Goal: Task Accomplishment & Management: Manage account settings

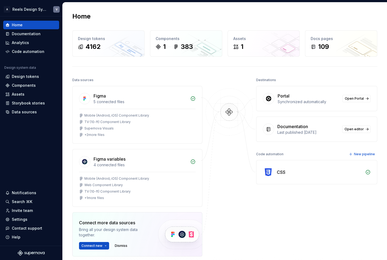
scroll to position [49, 0]
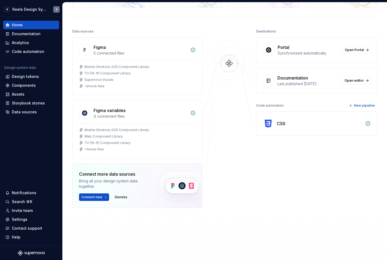
click at [181, 187] on img at bounding box center [182, 186] width 66 height 44
click at [99, 196] on span "Connect new" at bounding box center [91, 197] width 21 height 4
click at [202, 159] on div at bounding box center [229, 131] width 54 height 207
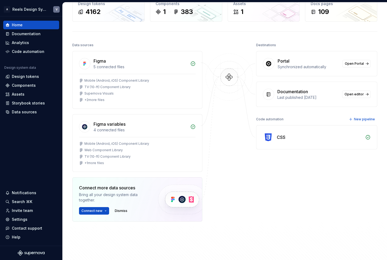
scroll to position [27, 0]
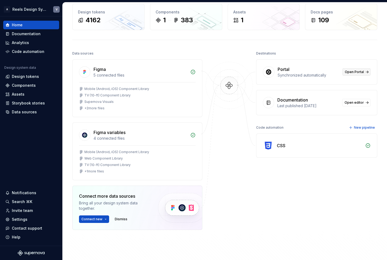
click at [354, 73] on span "Open Portal" at bounding box center [354, 72] width 19 height 4
click at [24, 221] on div "Settings" at bounding box center [20, 219] width 16 height 5
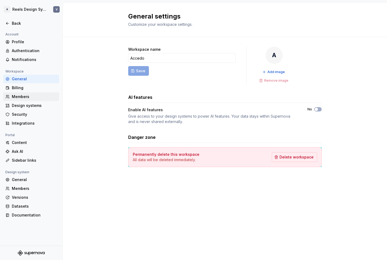
click at [24, 93] on div "Members" at bounding box center [31, 96] width 56 height 9
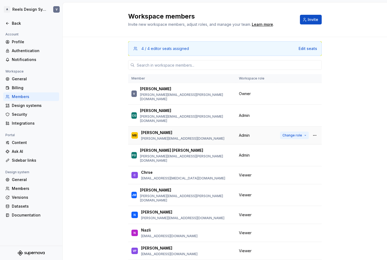
click at [305, 132] on button "Change role" at bounding box center [294, 136] width 29 height 8
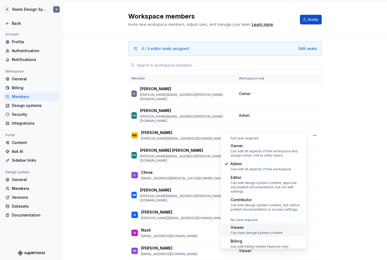
click at [258, 231] on div "Can view design system content." at bounding box center [257, 233] width 53 height 4
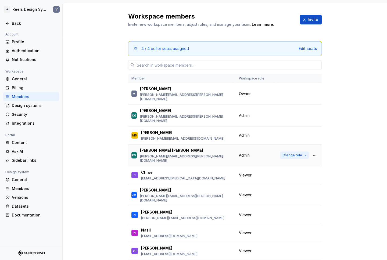
click at [300, 152] on button "Change role" at bounding box center [294, 156] width 29 height 8
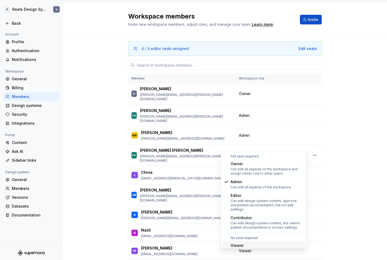
click at [245, 244] on div "Viewer" at bounding box center [257, 245] width 53 height 5
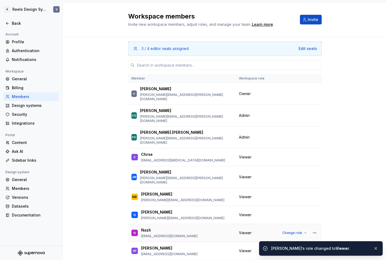
scroll to position [23, 0]
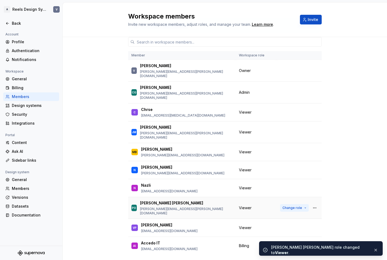
click at [301, 204] on button "Change role" at bounding box center [294, 208] width 29 height 8
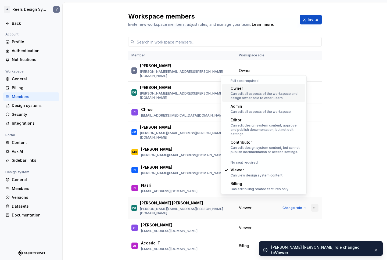
click at [313, 204] on button "button" at bounding box center [315, 208] width 8 height 8
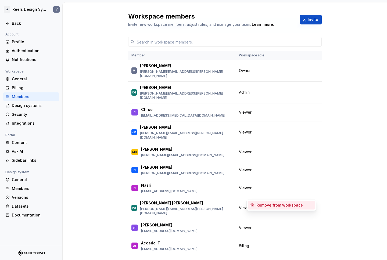
click at [298, 205] on div "Remove from workspace" at bounding box center [279, 205] width 47 height 5
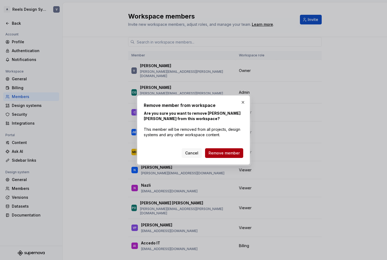
click at [231, 151] on span "Remove member" at bounding box center [224, 153] width 31 height 5
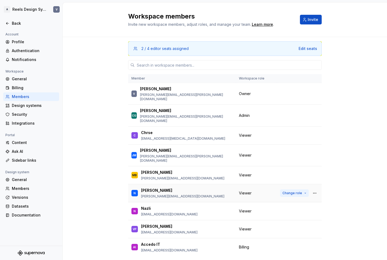
scroll to position [5, 0]
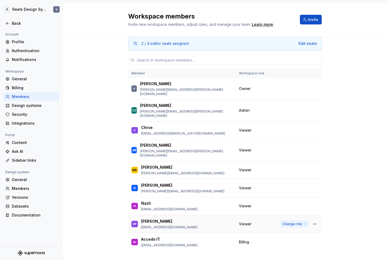
click at [289, 222] on span "Change role" at bounding box center [293, 224] width 20 height 4
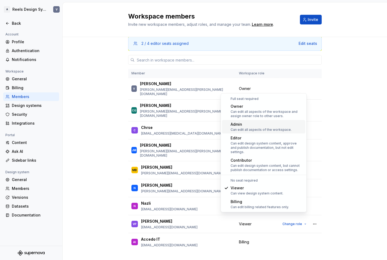
click at [265, 129] on div "Can edit all aspects of the workspace." at bounding box center [261, 130] width 61 height 4
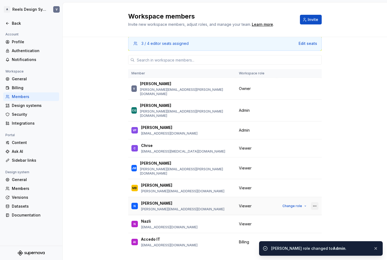
click at [314, 202] on button "button" at bounding box center [315, 206] width 8 height 8
click at [297, 206] on div "Remove from workspace" at bounding box center [279, 205] width 47 height 5
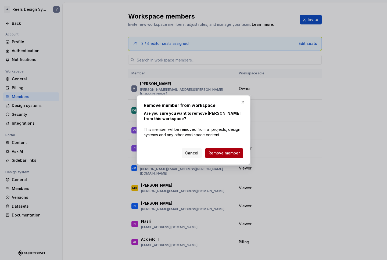
click at [229, 152] on span "Remove member" at bounding box center [224, 153] width 31 height 5
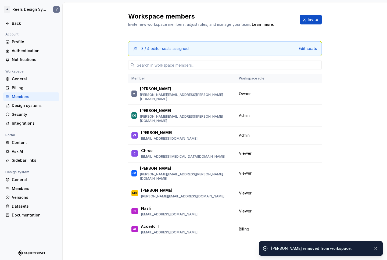
click at [101, 151] on div "3 / 4 editor seats assigned Edit seats Member Workspace role V Victor victor.so…" at bounding box center [225, 148] width 325 height 223
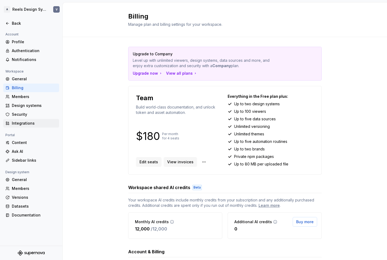
click at [37, 125] on div "Integrations" at bounding box center [34, 123] width 45 height 5
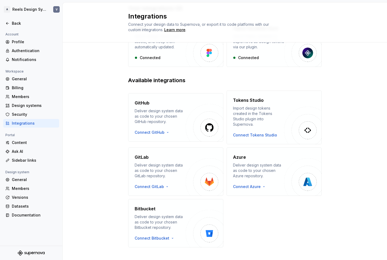
scroll to position [50, 0]
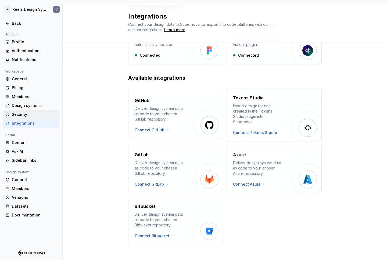
click at [29, 113] on div "Security" at bounding box center [34, 114] width 45 height 5
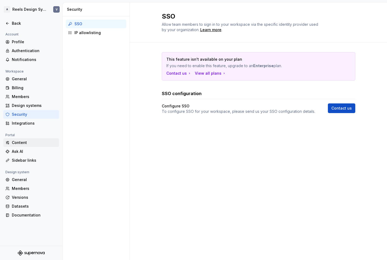
click at [23, 144] on div "Content" at bounding box center [34, 142] width 45 height 5
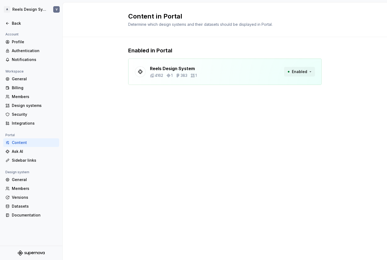
click at [311, 71] on button "Enabled" at bounding box center [299, 72] width 31 height 10
click at [158, 121] on div "Content in Portal Determine which design systems and their datasets should be d…" at bounding box center [225, 131] width 325 height 258
click at [26, 163] on div "Sidebar links" at bounding box center [34, 160] width 45 height 5
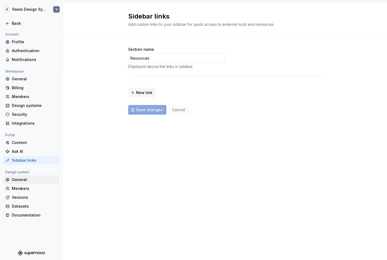
click at [28, 178] on div "General" at bounding box center [34, 179] width 45 height 5
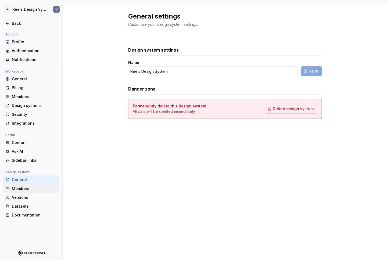
click at [25, 188] on div "Members" at bounding box center [34, 188] width 45 height 5
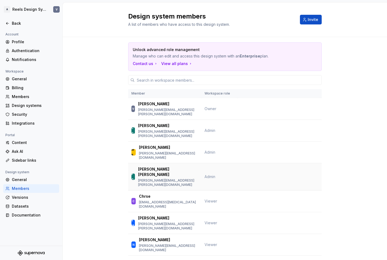
click at [201, 163] on td "Admin" at bounding box center [219, 176] width 36 height 27
click at [18, 24] on div "Back" at bounding box center [34, 23] width 45 height 5
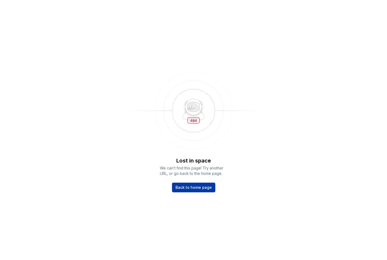
click at [189, 189] on span "Back to home page" at bounding box center [194, 187] width 36 height 5
